Goal: Information Seeking & Learning: Learn about a topic

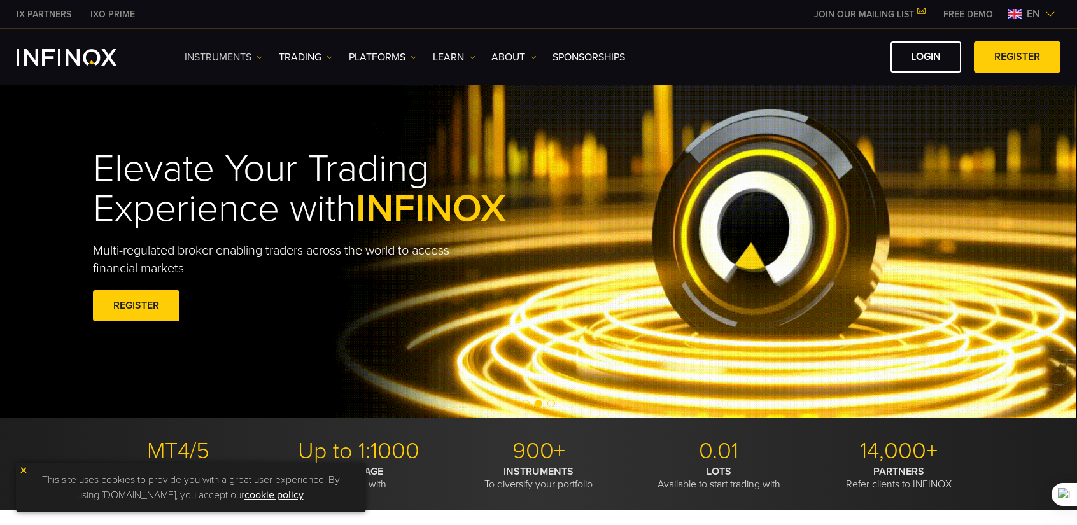
click at [255, 55] on link "Instruments" at bounding box center [224, 57] width 78 height 15
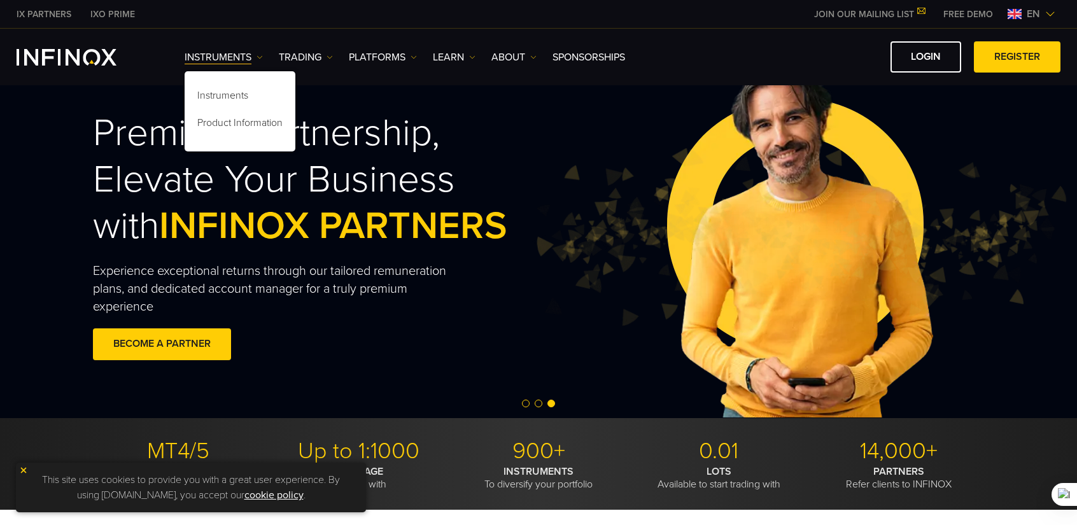
click at [1049, 17] on img at bounding box center [1050, 14] width 10 height 10
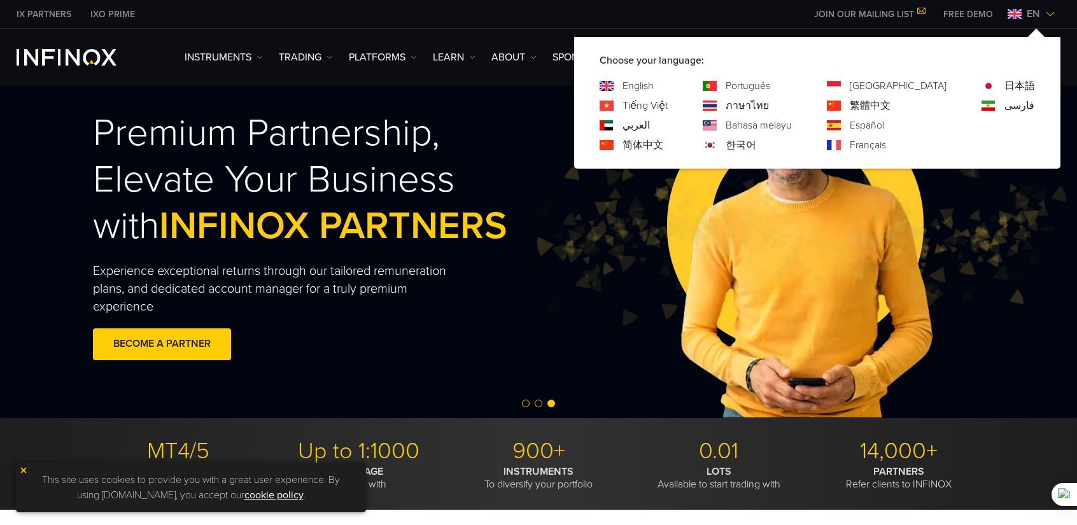
click at [668, 110] on link "Tiếng Việt" at bounding box center [644, 105] width 45 height 15
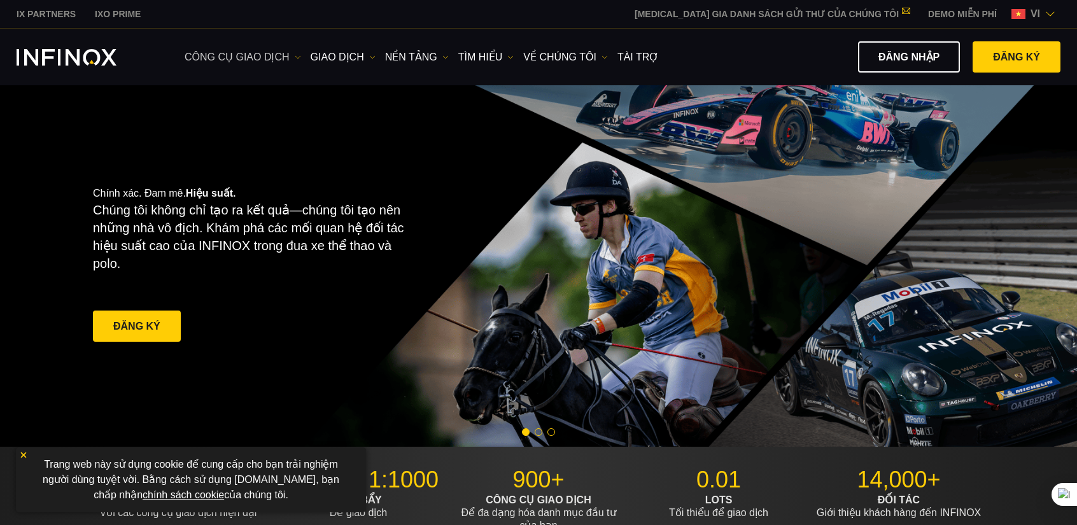
click at [295, 59] on img at bounding box center [298, 57] width 6 height 6
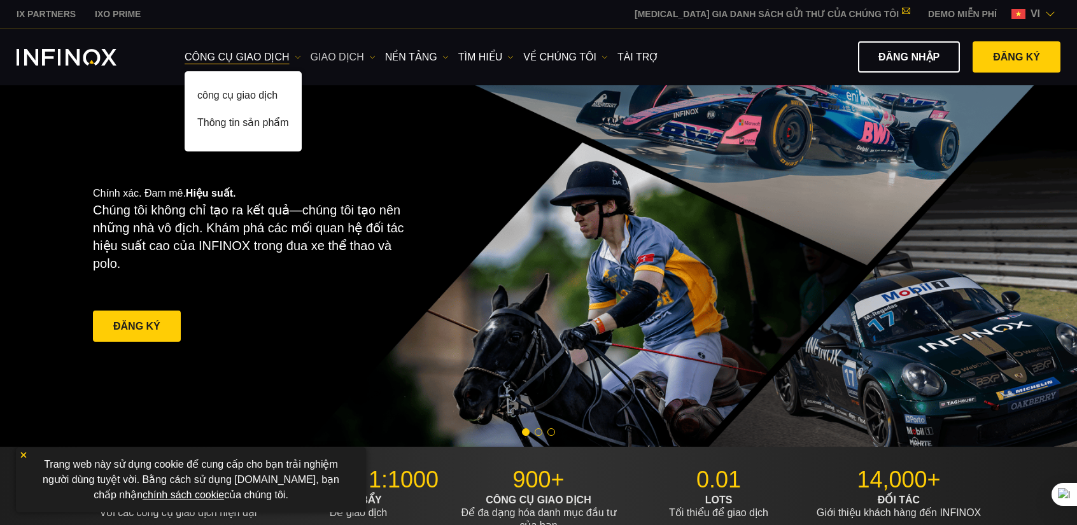
click at [370, 57] on img at bounding box center [372, 57] width 6 height 6
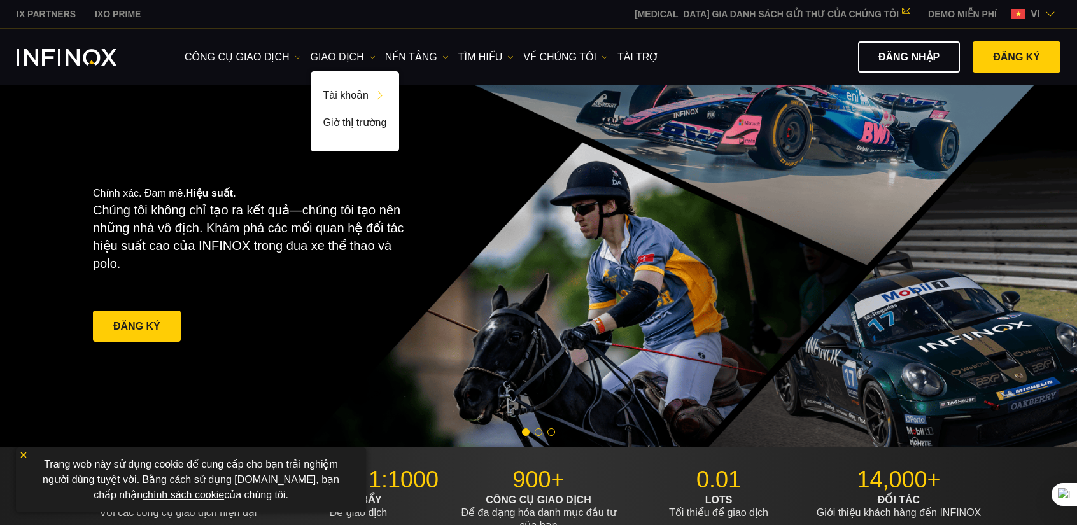
click at [448, 55] on ul "công cụ giao dịch công cụ giao dịch Thông tin sản phẩm GIAO DỊCH Tài khoản DEMO" at bounding box center [422, 57] width 474 height 15
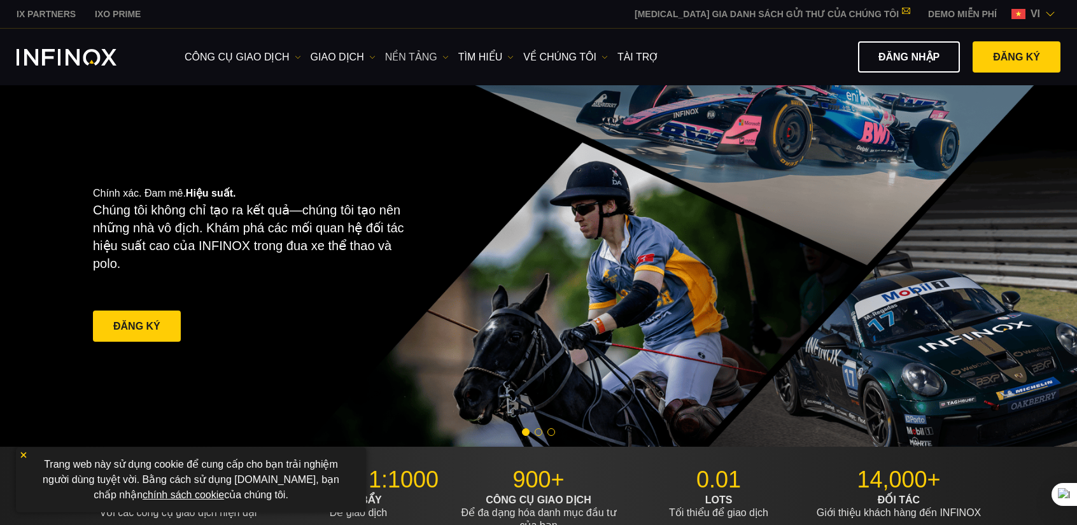
click at [446, 56] on img at bounding box center [445, 57] width 6 height 6
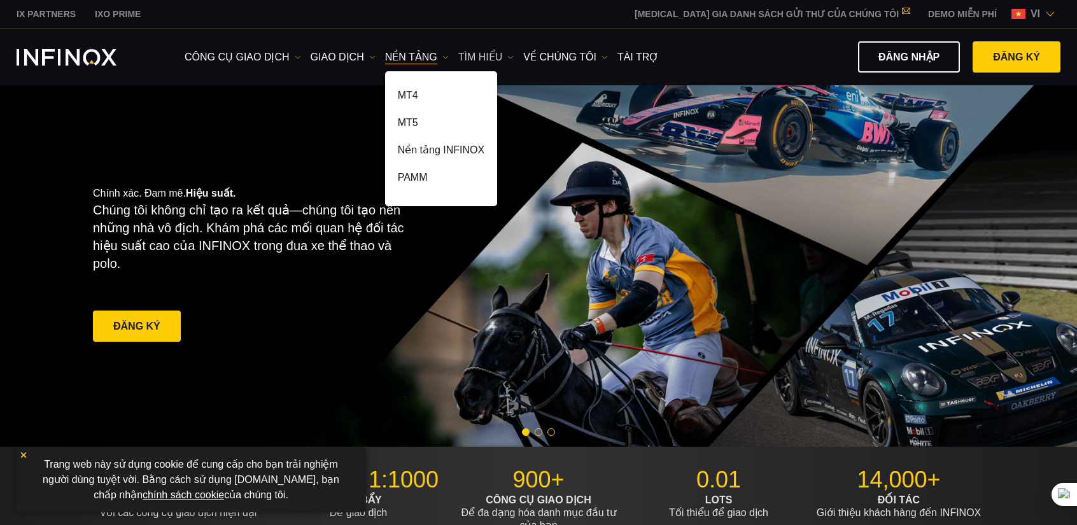
click at [507, 55] on link "Tìm hiểu" at bounding box center [486, 57] width 56 height 15
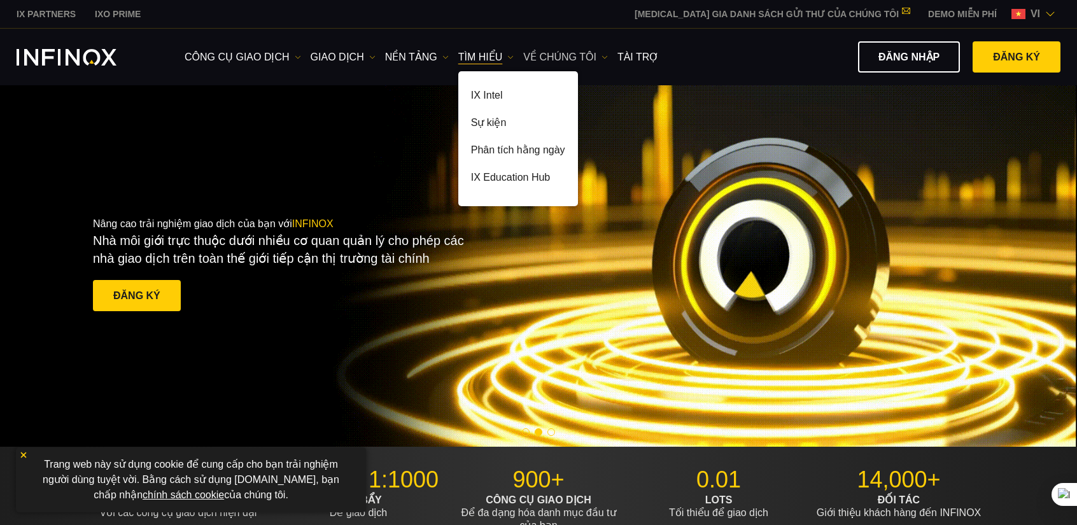
click at [605, 58] on img at bounding box center [604, 57] width 6 height 6
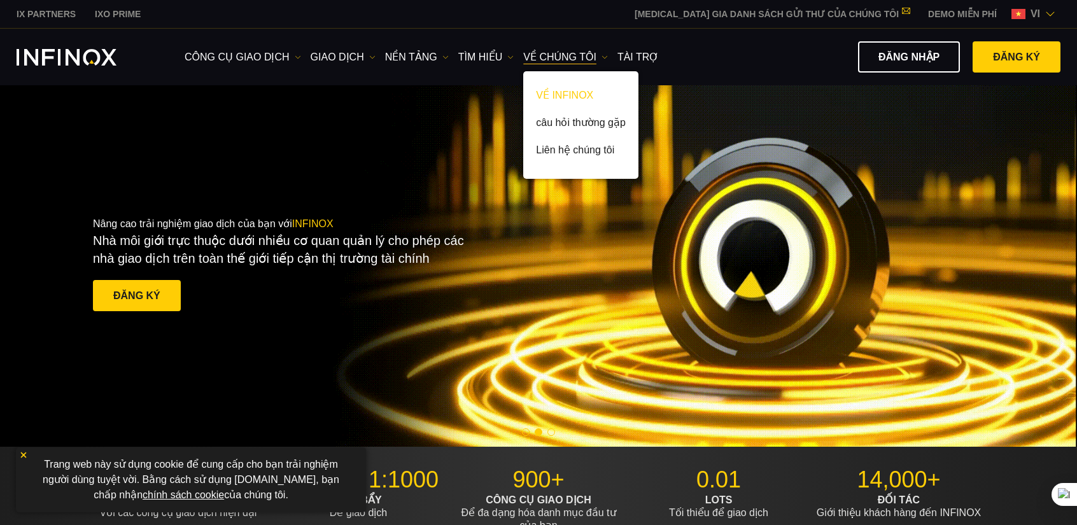
click at [583, 96] on link "VỀ INFINOX" at bounding box center [580, 97] width 115 height 27
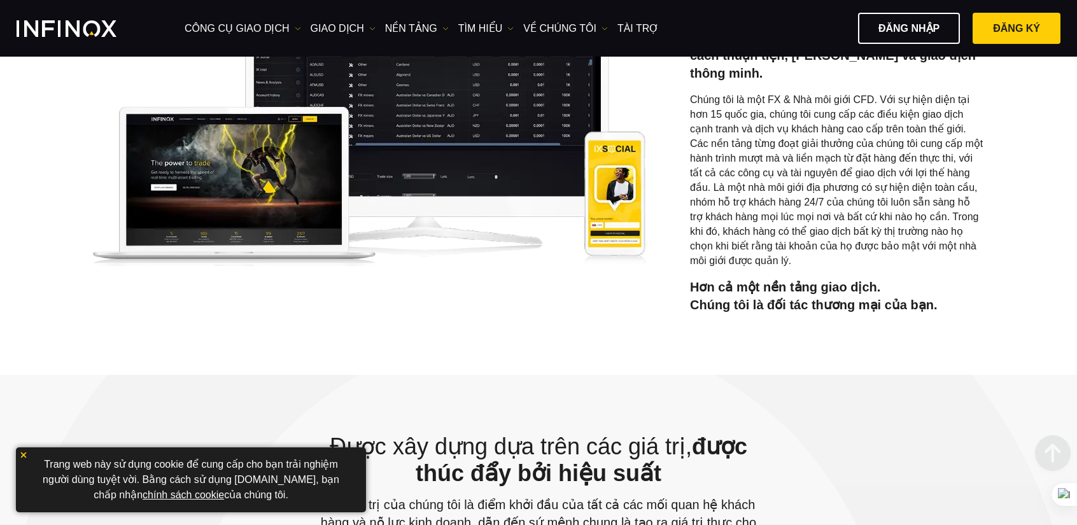
scroll to position [636, 0]
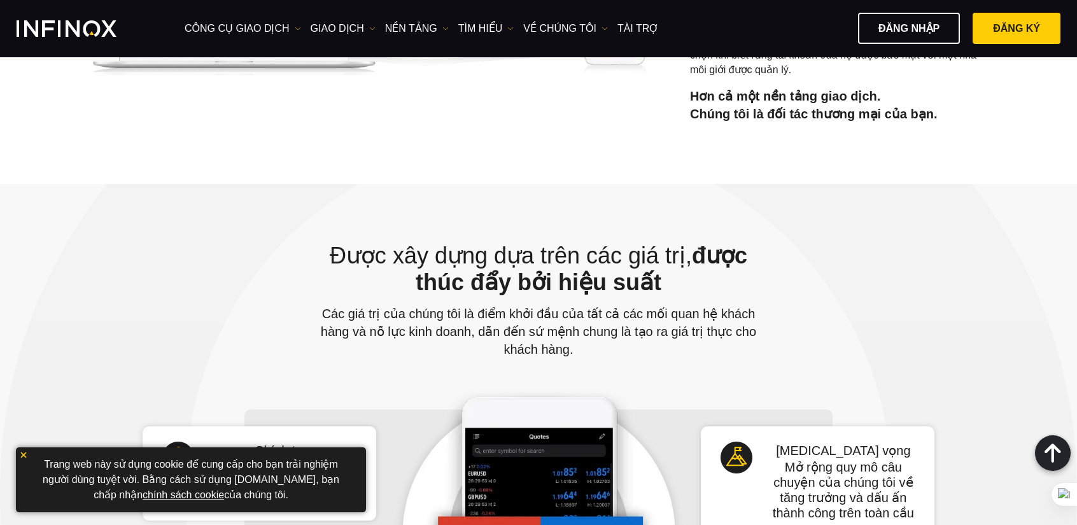
click at [22, 454] on img at bounding box center [23, 455] width 9 height 9
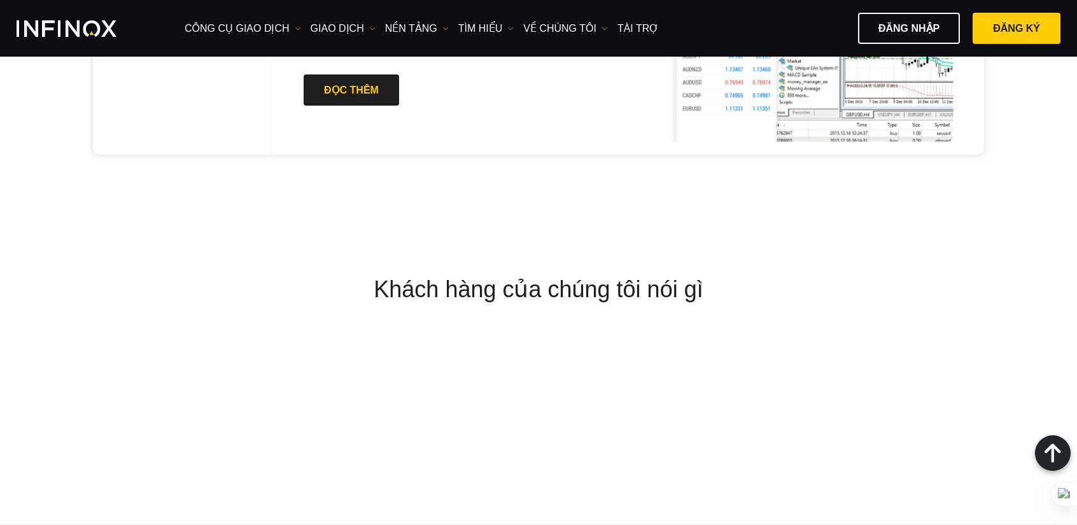
scroll to position [4837, 0]
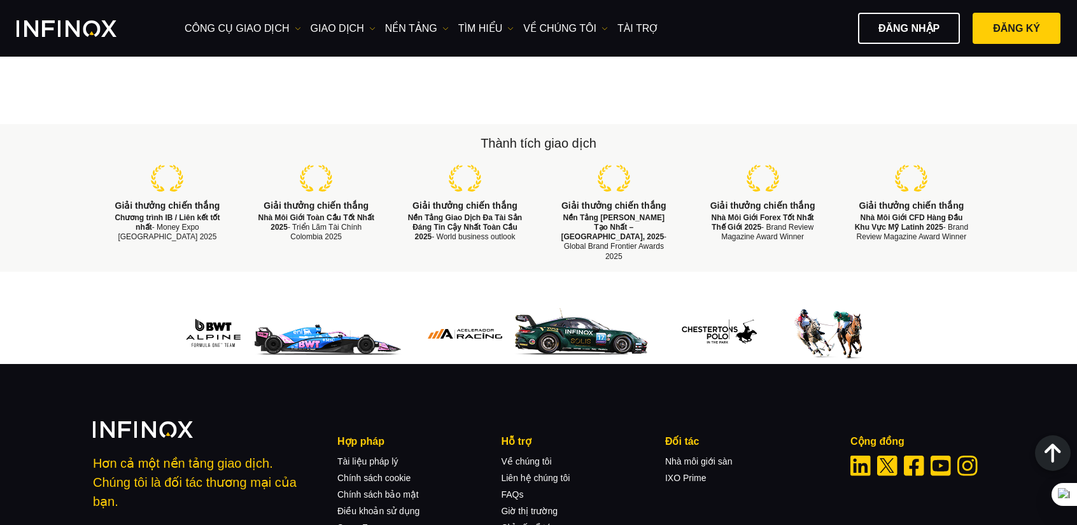
scroll to position [1807, 0]
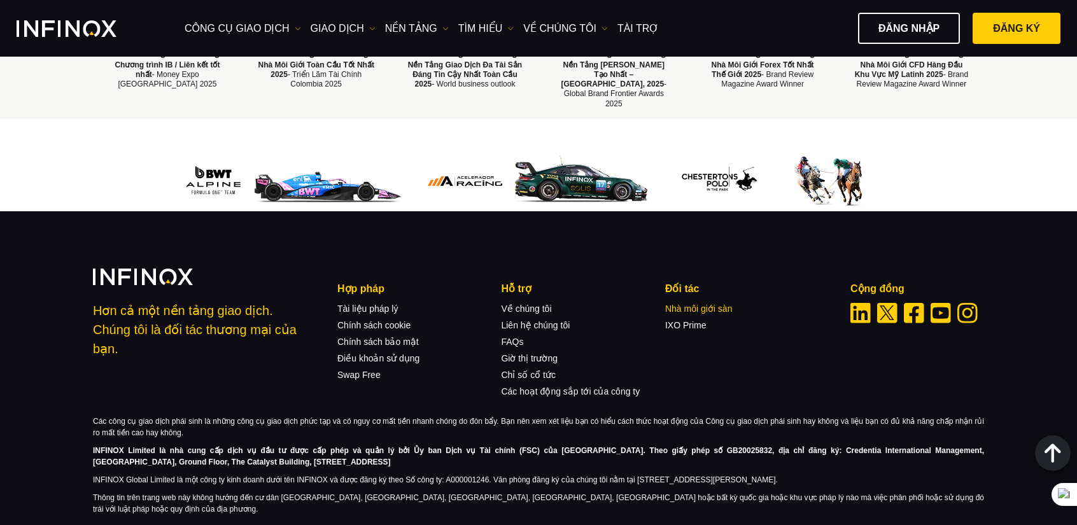
click at [685, 304] on link "Nhà môi giới sàn" at bounding box center [698, 309] width 67 height 10
click at [624, 386] on link "Các hoạt động sắp tới của công ty" at bounding box center [570, 391] width 139 height 10
click at [531, 320] on link "Liên hệ chúng tôi" at bounding box center [535, 325] width 69 height 10
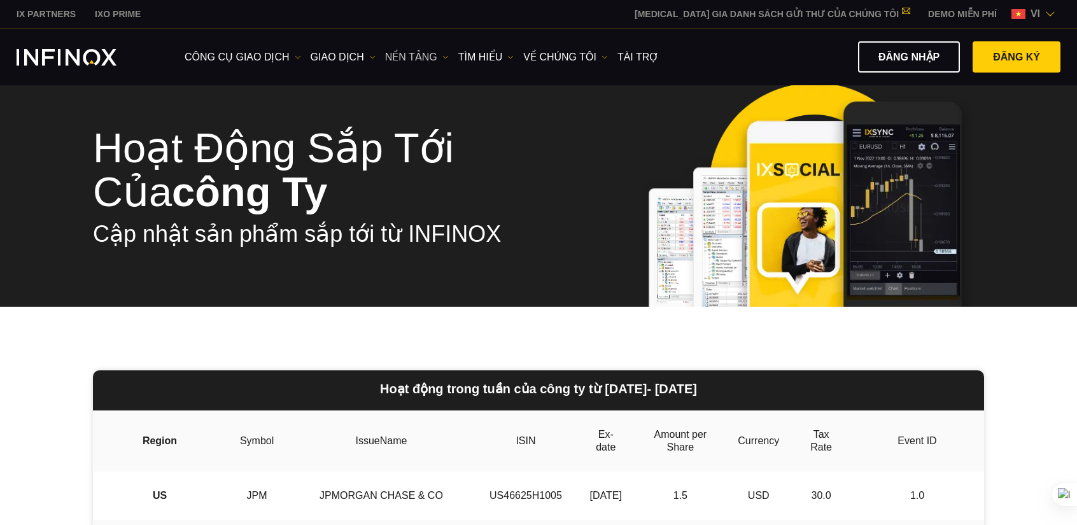
click at [442, 59] on img at bounding box center [445, 57] width 6 height 6
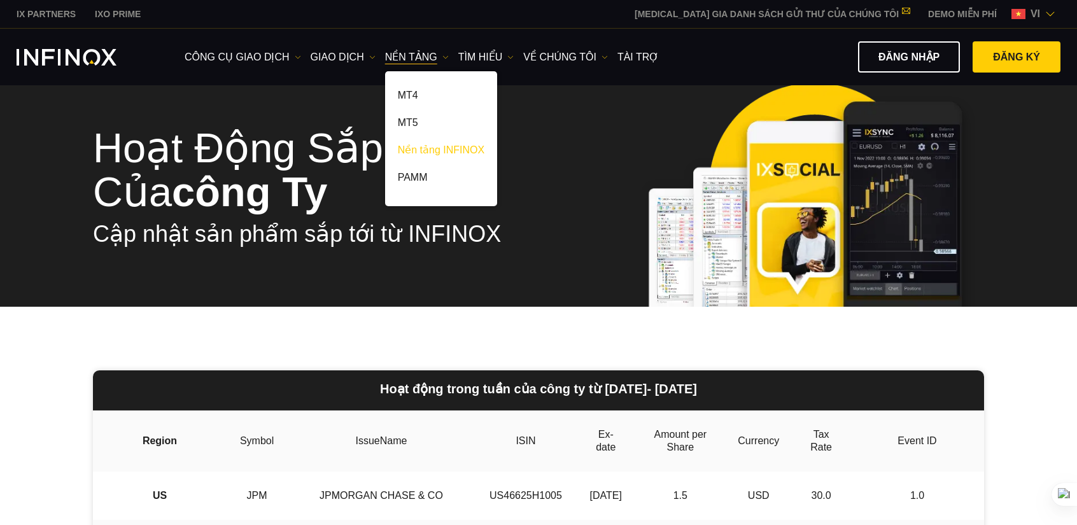
click at [451, 149] on link "Nền tảng INFINOX" at bounding box center [441, 152] width 112 height 27
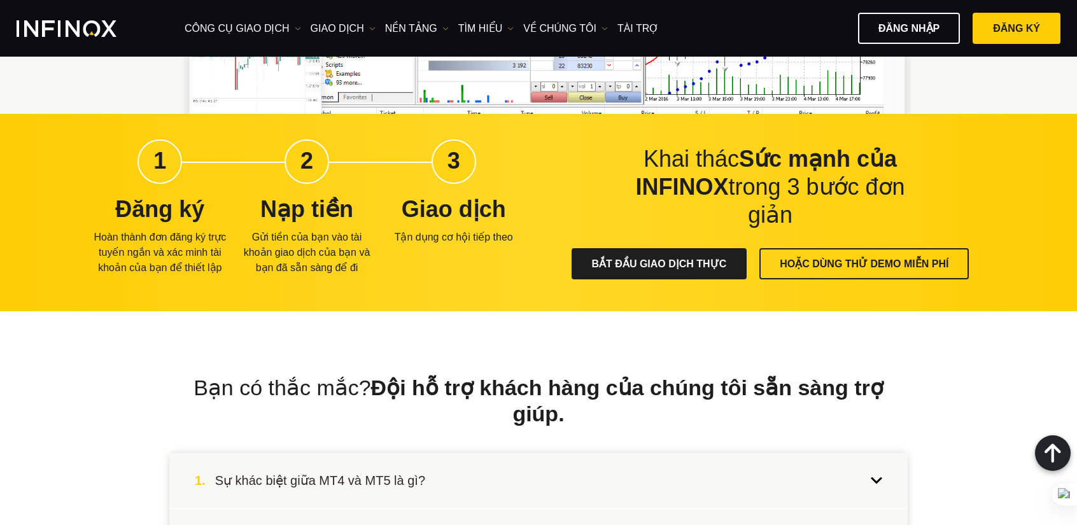
scroll to position [2609, 0]
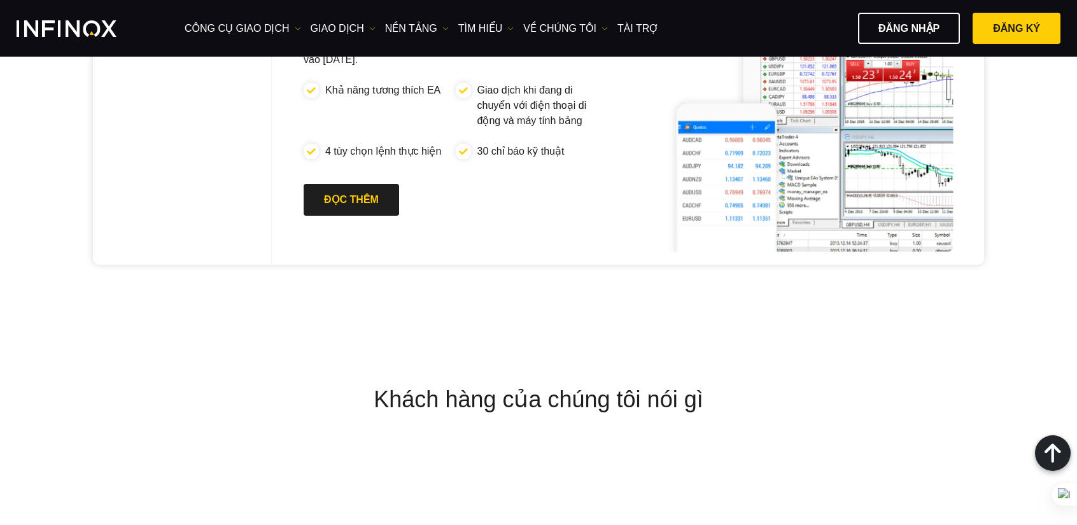
scroll to position [1337, 0]
